Goal: Contribute content

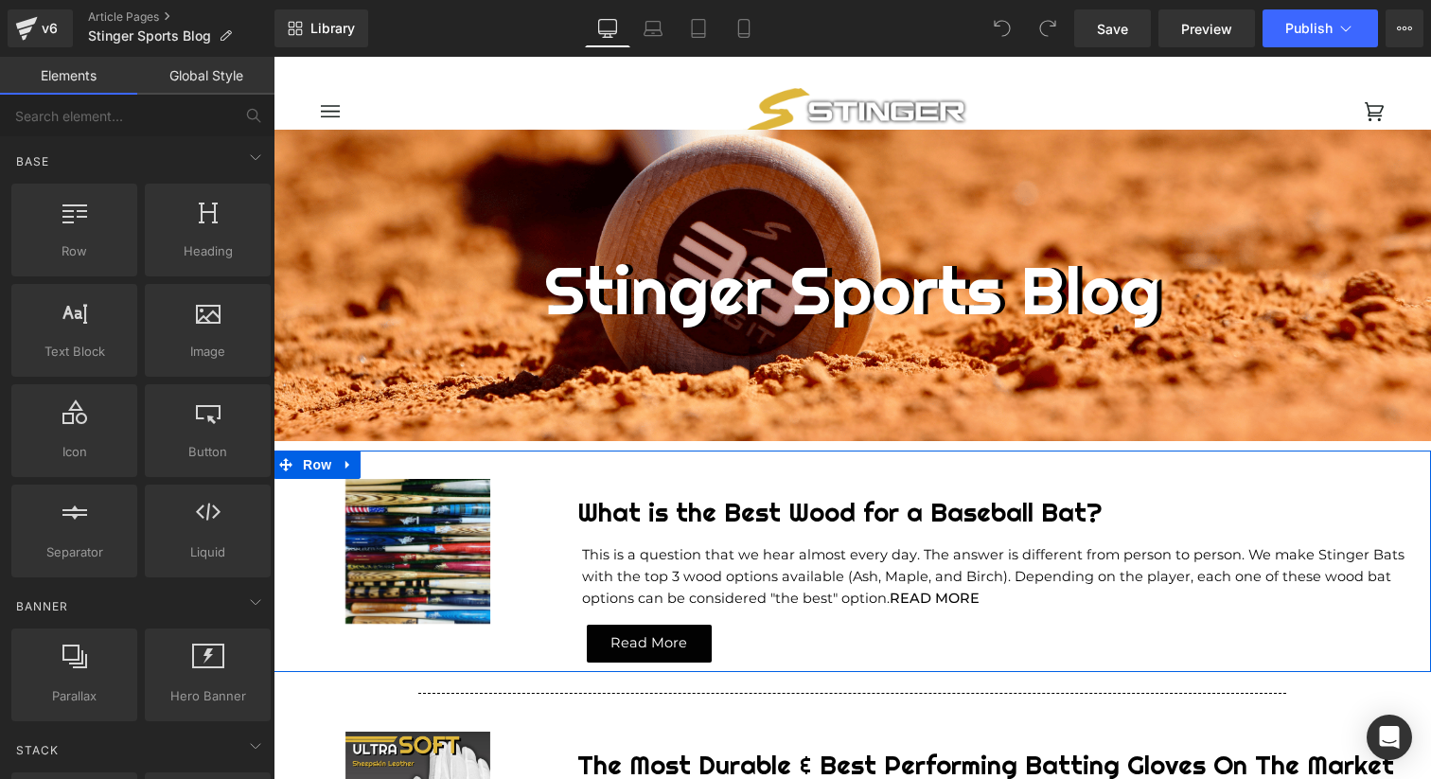
scroll to position [120, 0]
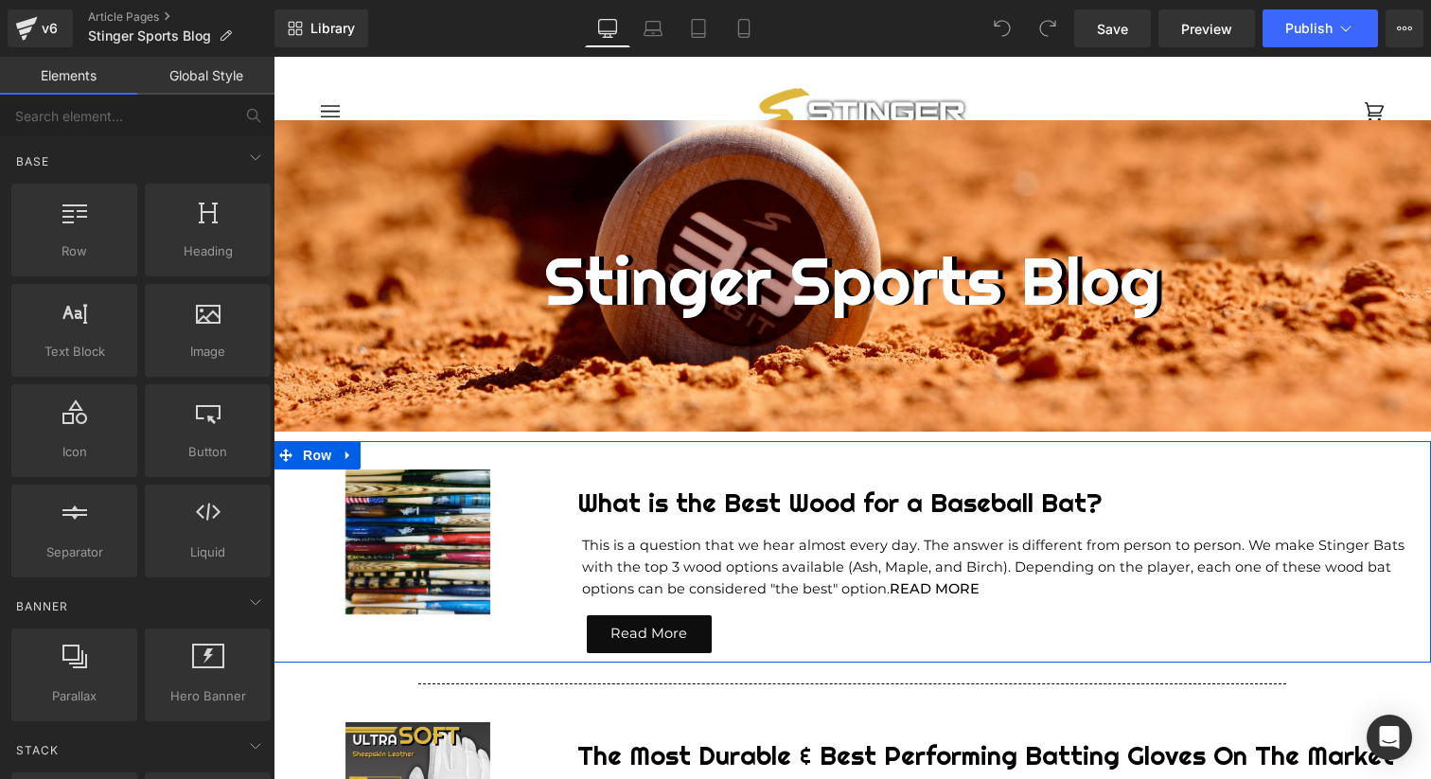
click at [657, 637] on div "Read More Button" at bounding box center [1009, 634] width 844 height 38
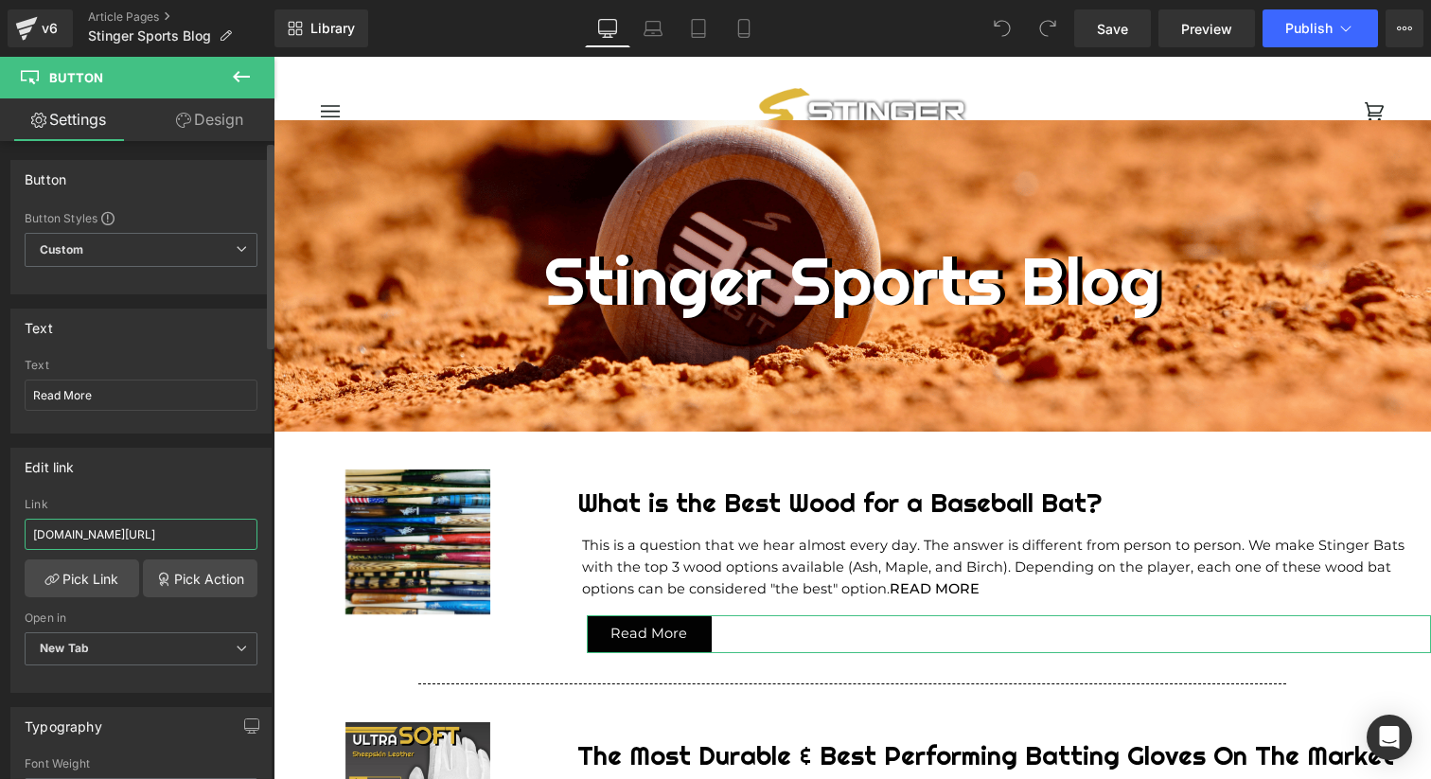
click at [184, 535] on input "[DOMAIN_NAME][URL]" at bounding box center [141, 534] width 233 height 31
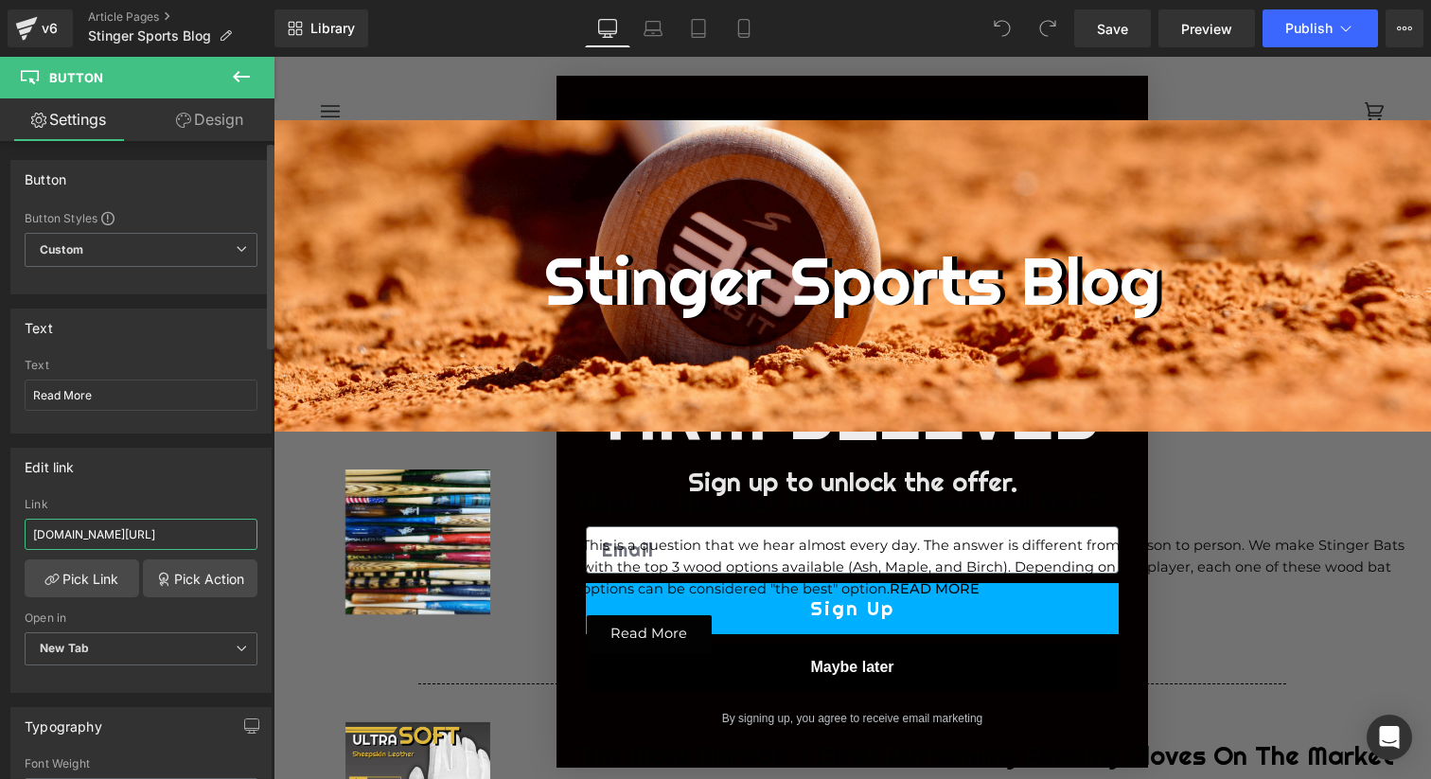
click at [181, 532] on input "[DOMAIN_NAME][URL]" at bounding box center [141, 534] width 233 height 31
type input "[STREET_ADDRESS]"
type input "[DOMAIN_NAME][URL]"
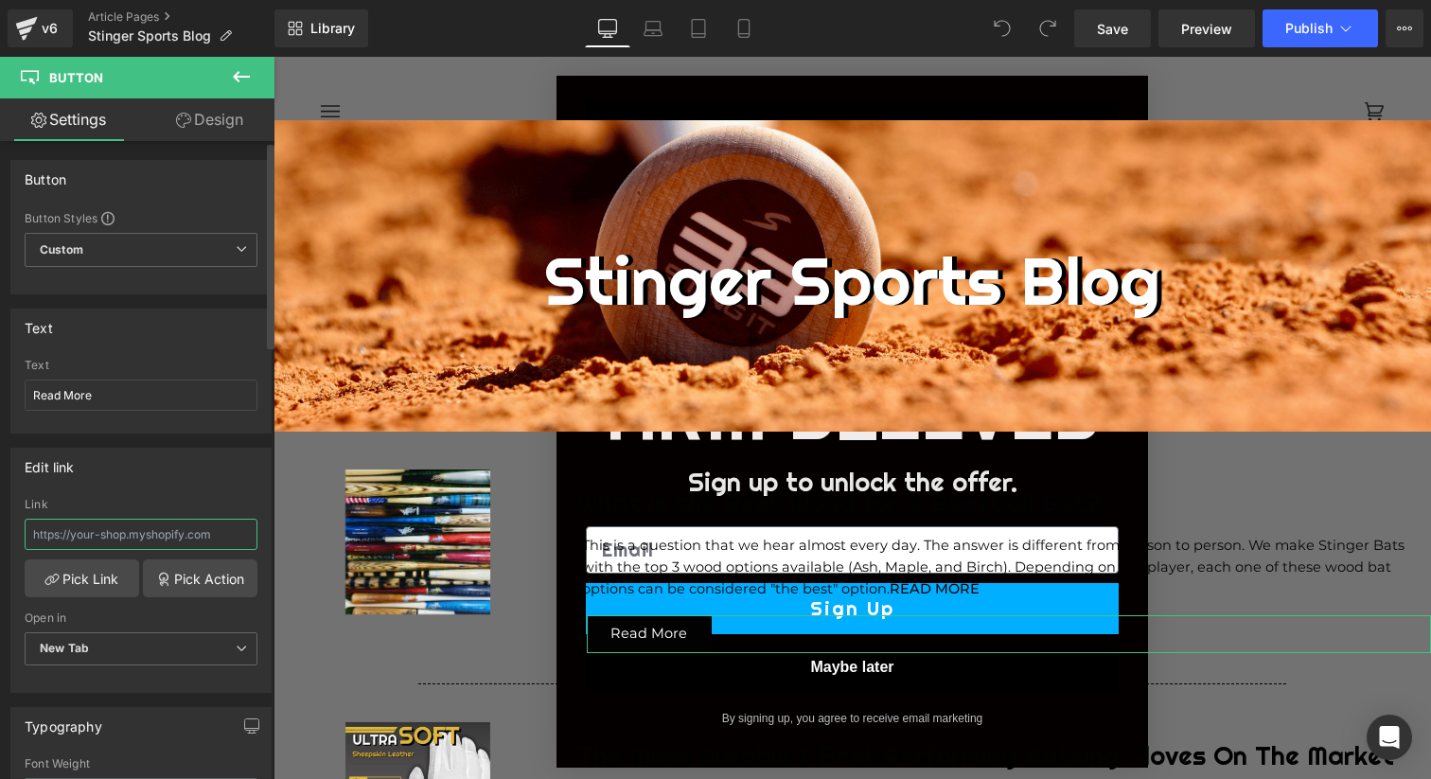
paste input "[URL][DOMAIN_NAME]"
type input "[URL][DOMAIN_NAME]"
click at [169, 491] on div "Edit link [URL][DOMAIN_NAME] Link [URL][DOMAIN_NAME] Pick Link Pick Action Curr…" at bounding box center [140, 570] width 261 height 245
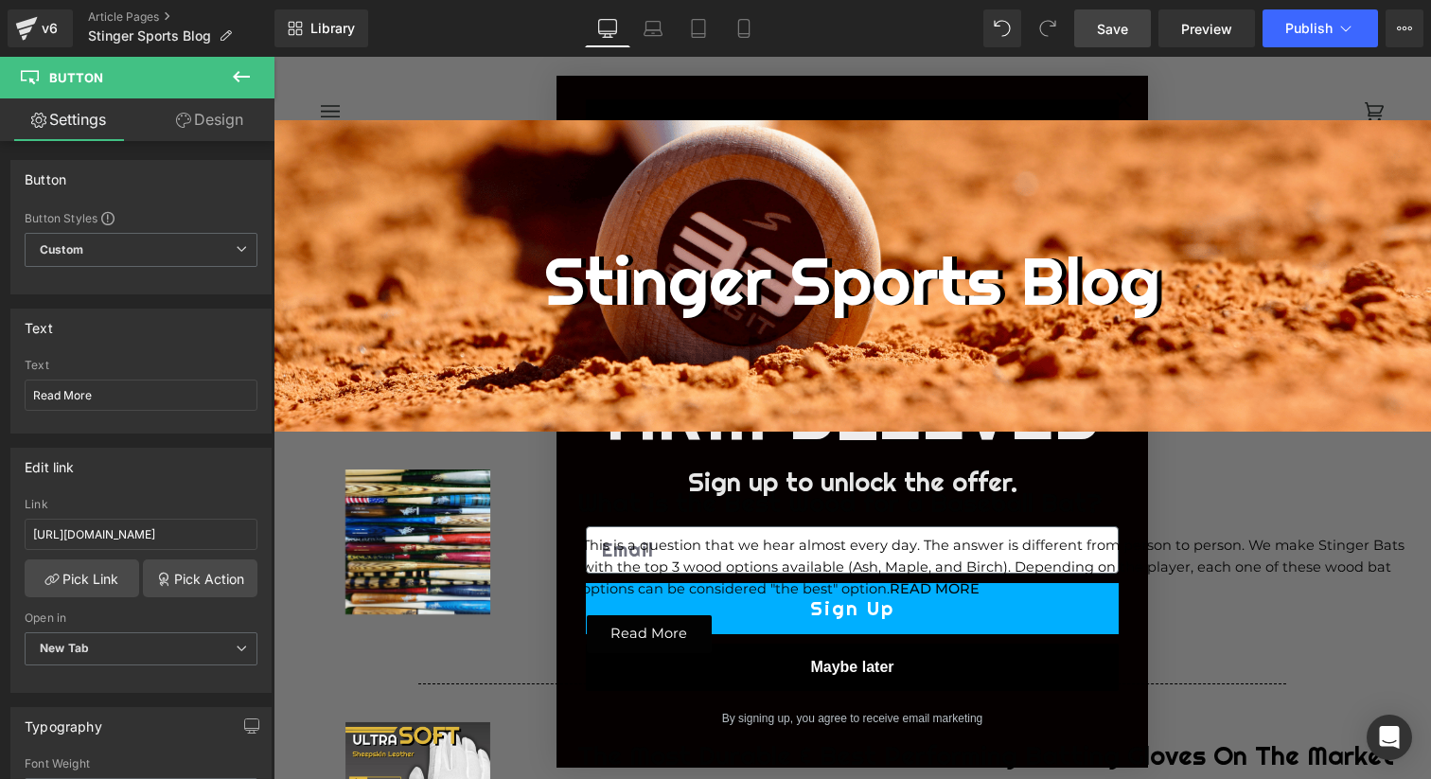
click at [1117, 38] on link "Save" at bounding box center [1112, 28] width 77 height 38
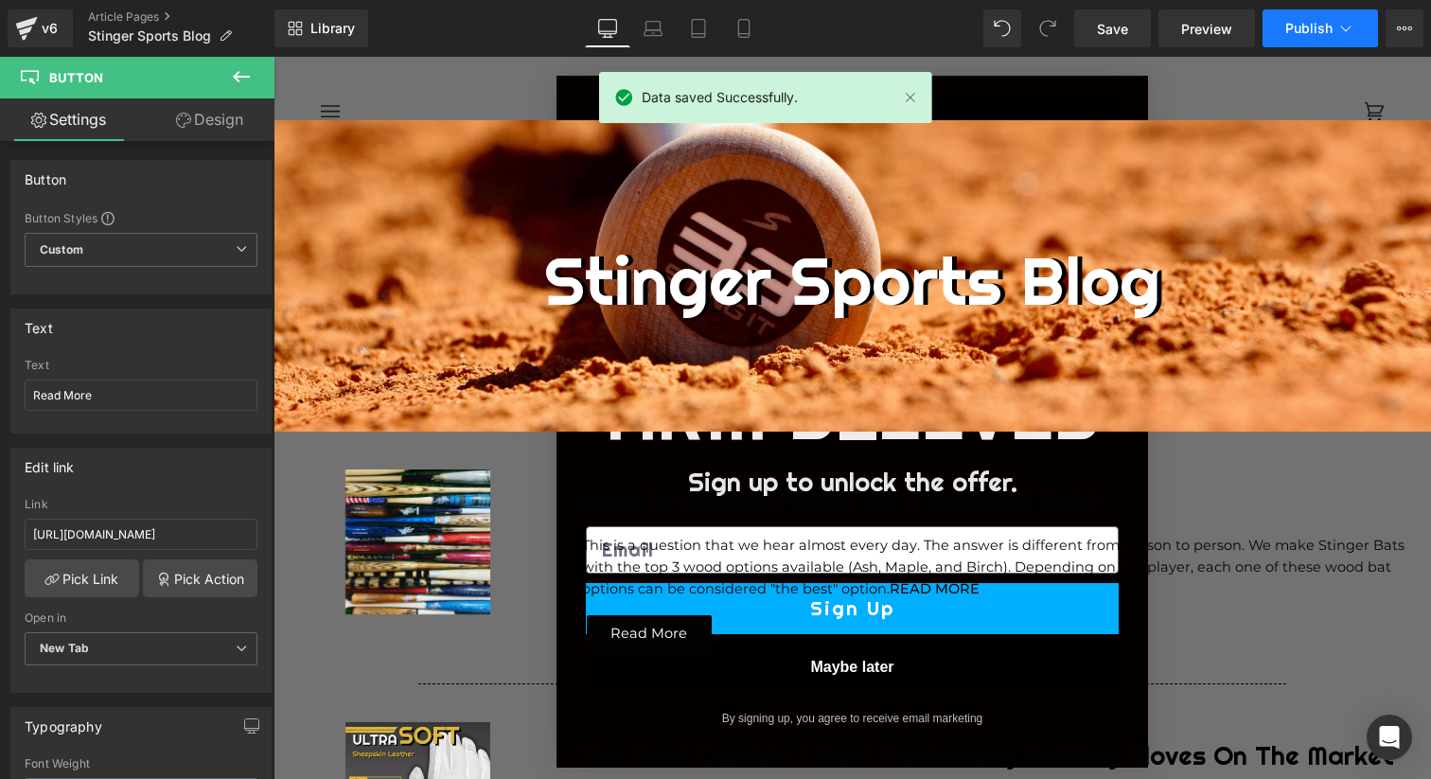
click at [1317, 26] on span "Publish" at bounding box center [1308, 28] width 47 height 15
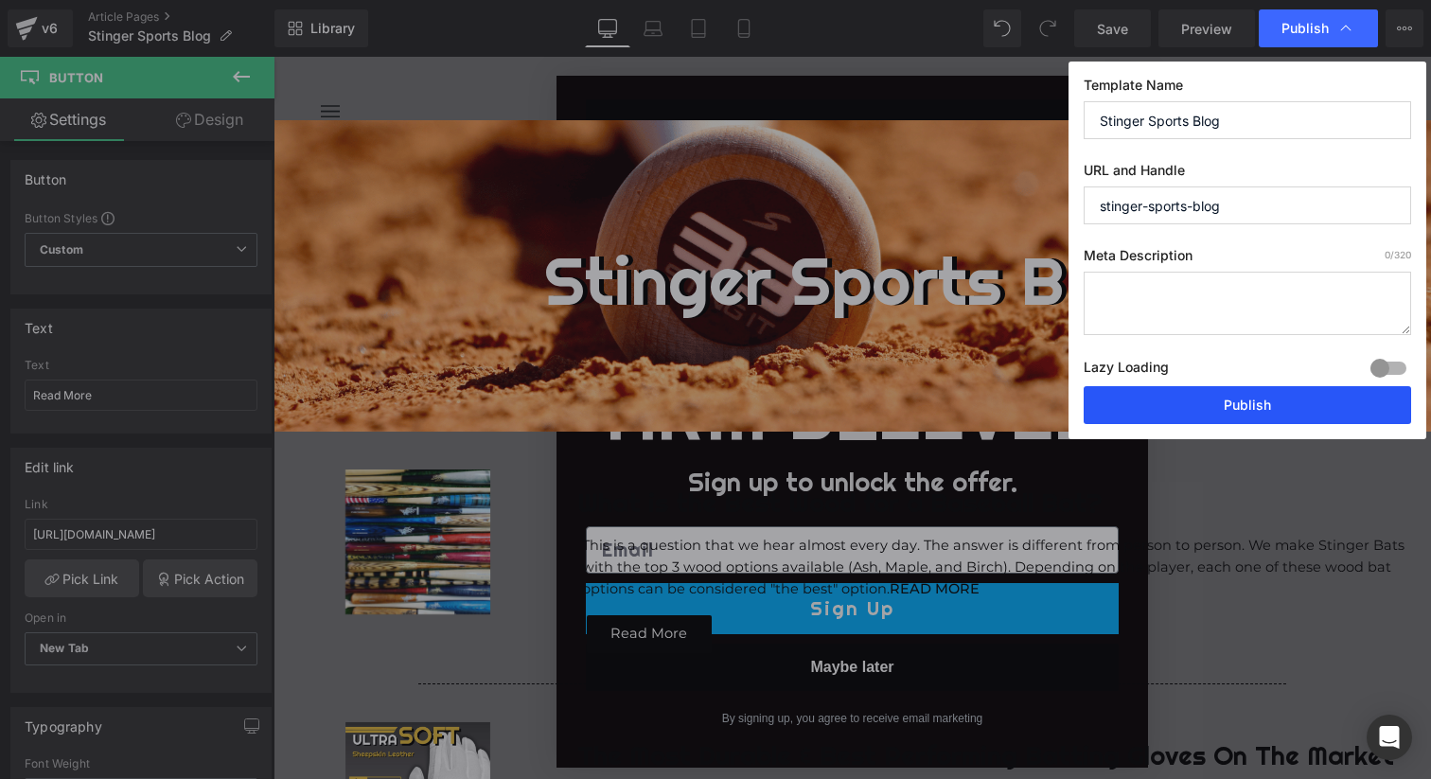
click at [1243, 411] on button "Publish" at bounding box center [1246, 405] width 327 height 38
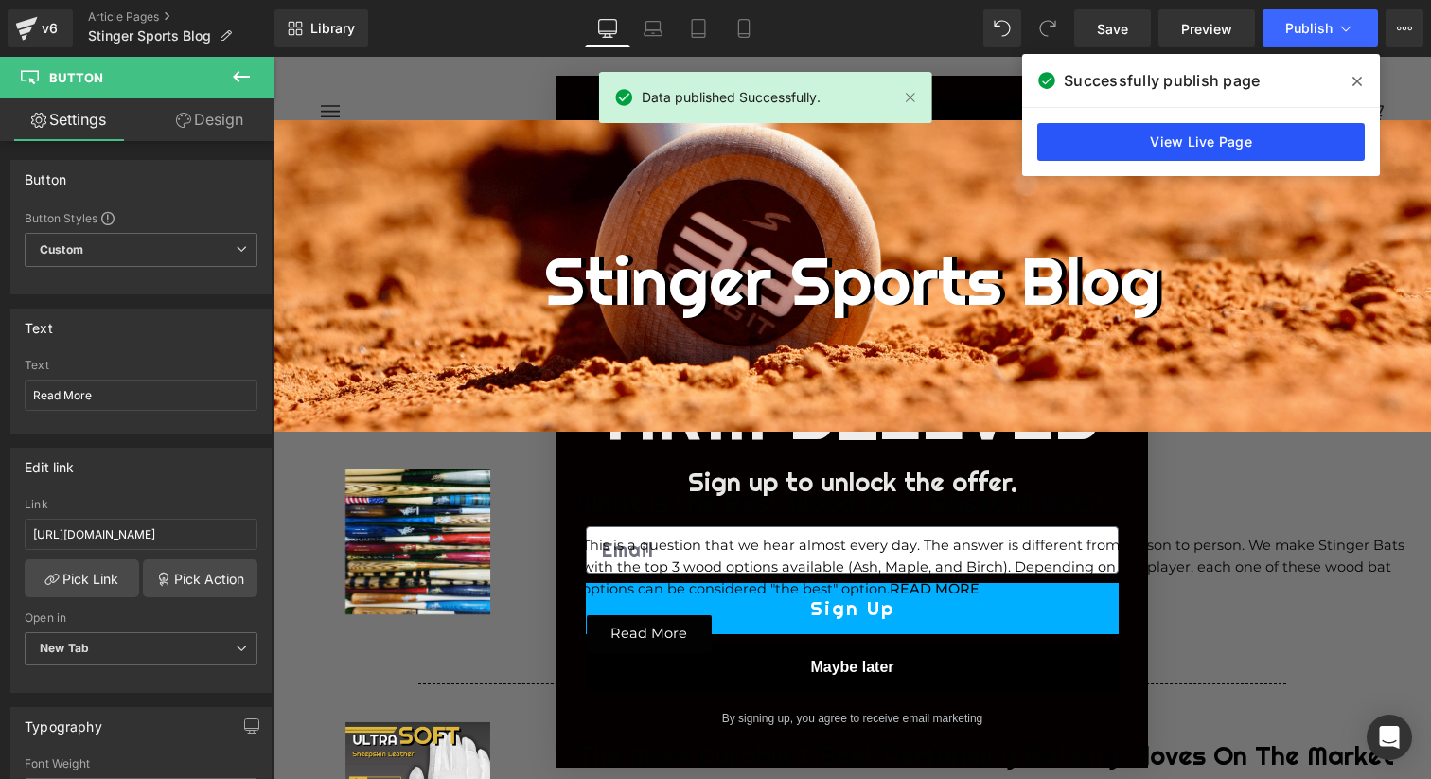
click at [1122, 151] on link "View Live Page" at bounding box center [1200, 142] width 327 height 38
